Goal: Browse casually

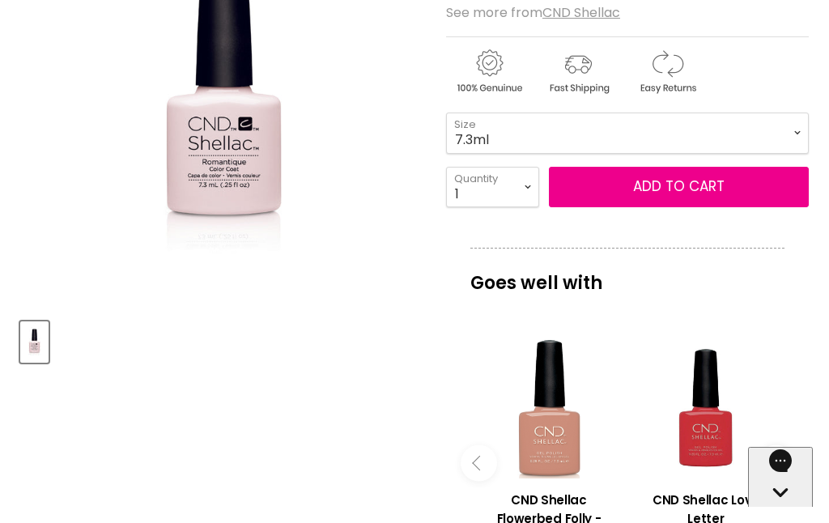
scroll to position [355, 0]
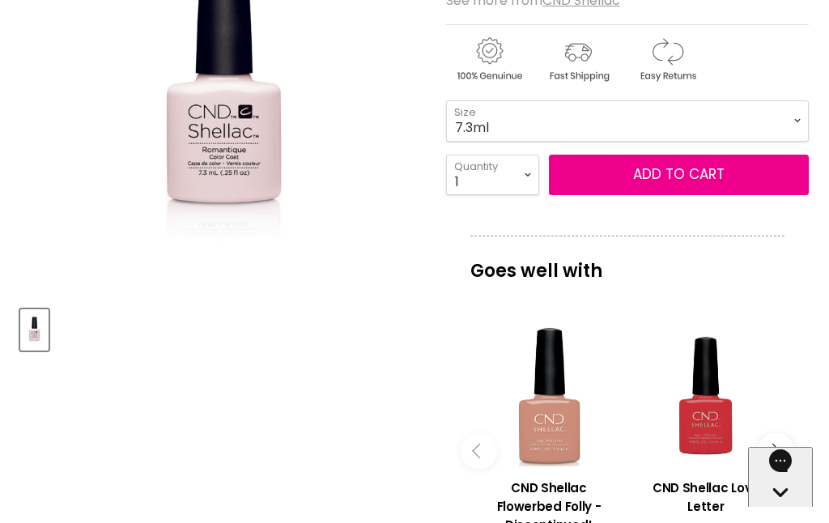
click at [781, 456] on button "Main content" at bounding box center [775, 451] width 36 height 36
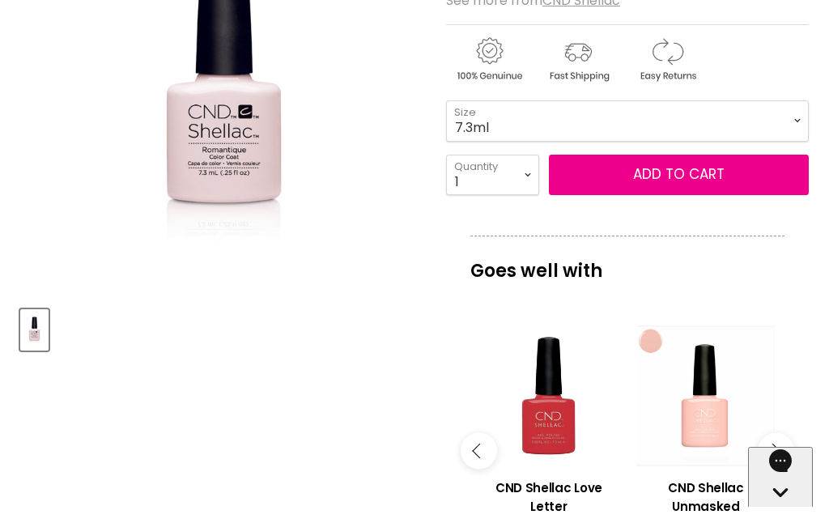
click at [788, 447] on button "Main content" at bounding box center [775, 451] width 36 height 36
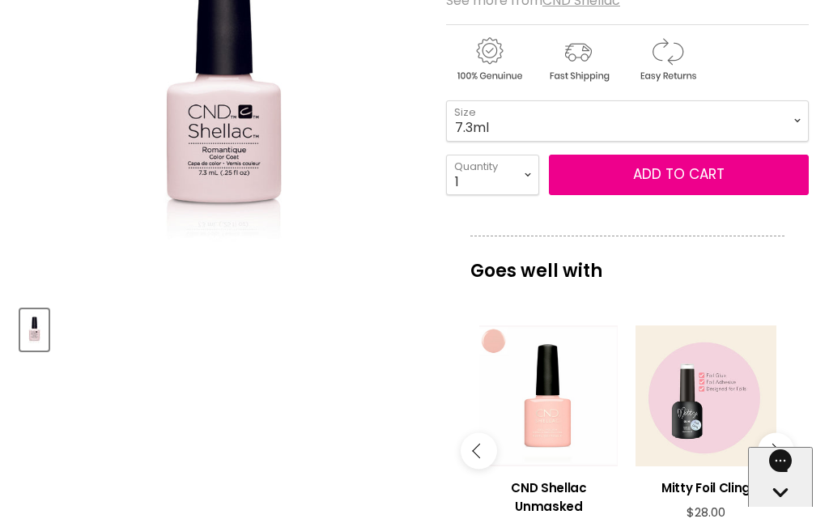
click at [785, 443] on button "Main content" at bounding box center [775, 451] width 36 height 36
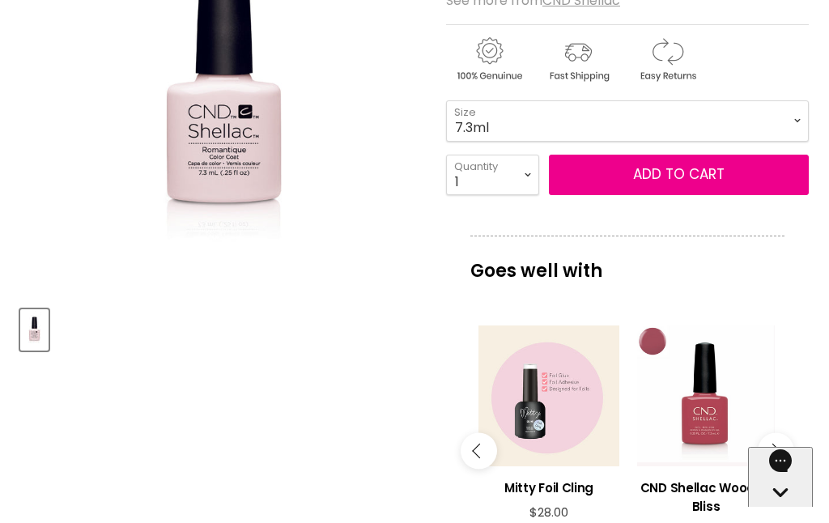
click at [783, 439] on button "Main content" at bounding box center [775, 451] width 36 height 36
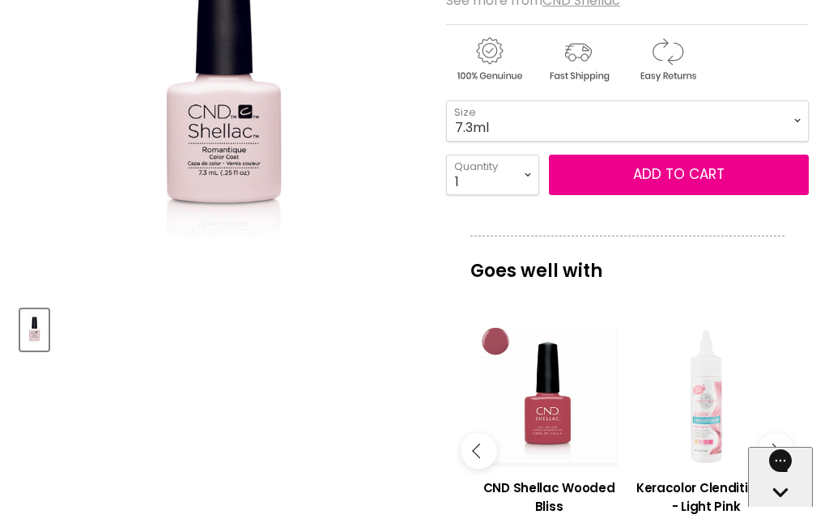
click at [776, 440] on button "Main content" at bounding box center [775, 451] width 36 height 36
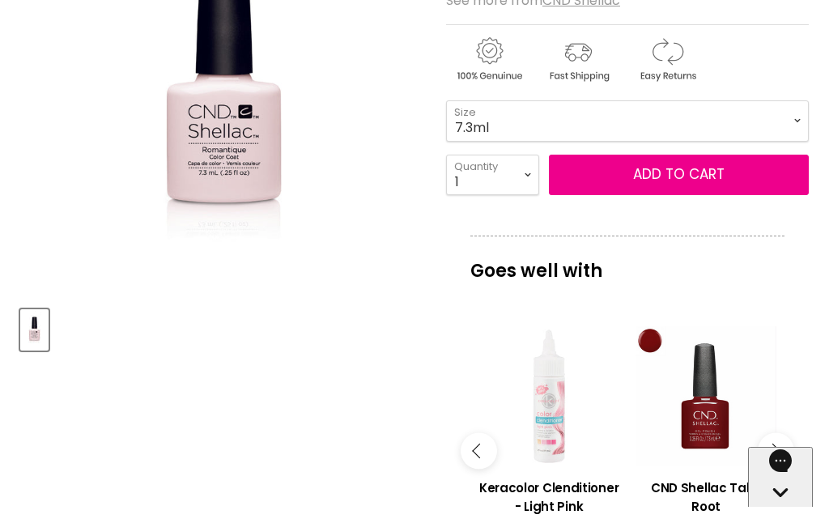
click at [773, 443] on icon "Main content" at bounding box center [772, 450] width 15 height 15
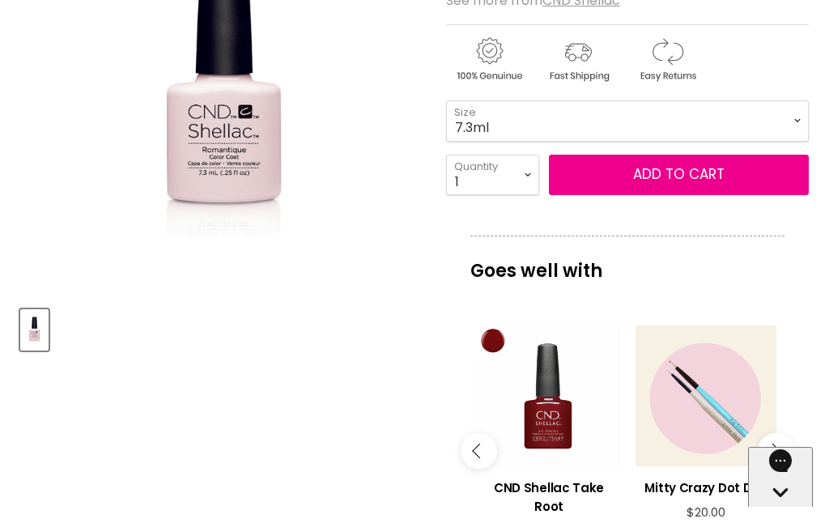
click at [780, 435] on button "Main content" at bounding box center [775, 451] width 36 height 36
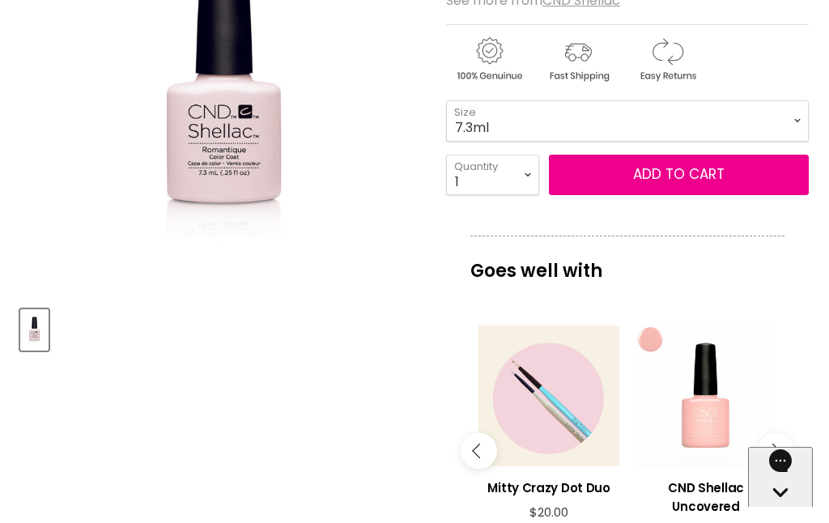
click at [782, 436] on button "Main content" at bounding box center [775, 451] width 36 height 36
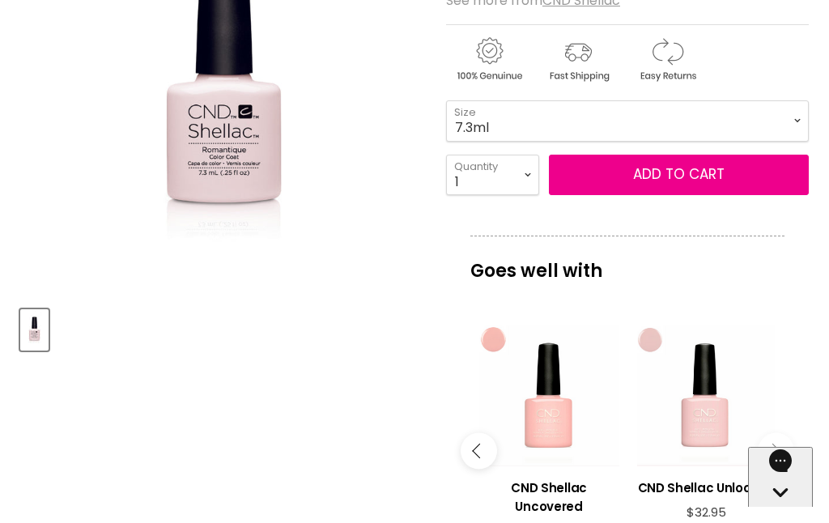
click at [770, 447] on icon "Main content" at bounding box center [772, 450] width 15 height 15
click at [781, 447] on button "Main content" at bounding box center [775, 451] width 36 height 36
click at [787, 442] on button "Main content" at bounding box center [775, 451] width 36 height 36
click at [784, 446] on button "Main content" at bounding box center [775, 451] width 36 height 36
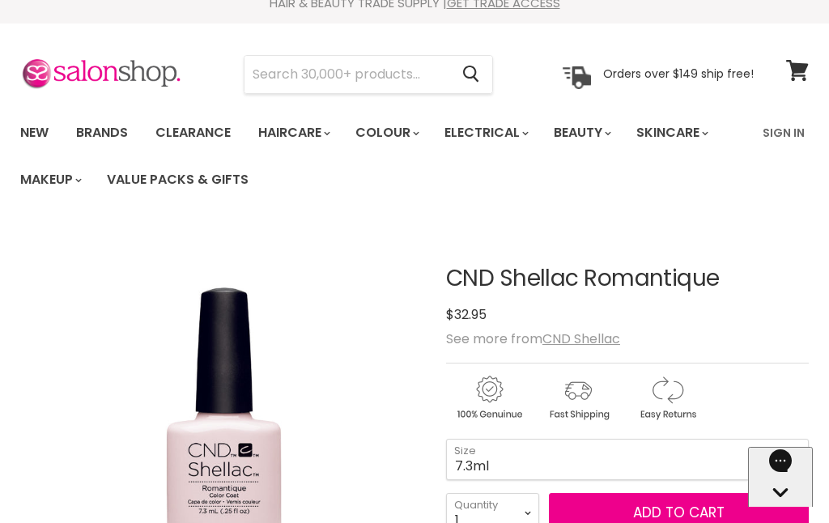
scroll to position [22, 0]
